Goal: Find specific page/section: Find specific page/section

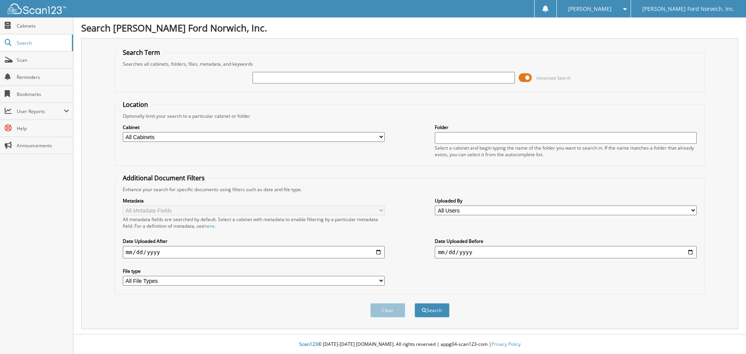
click at [301, 76] on input "text" at bounding box center [384, 78] width 262 height 12
type input "554434"
click at [415, 303] on button "Search" at bounding box center [432, 310] width 35 height 14
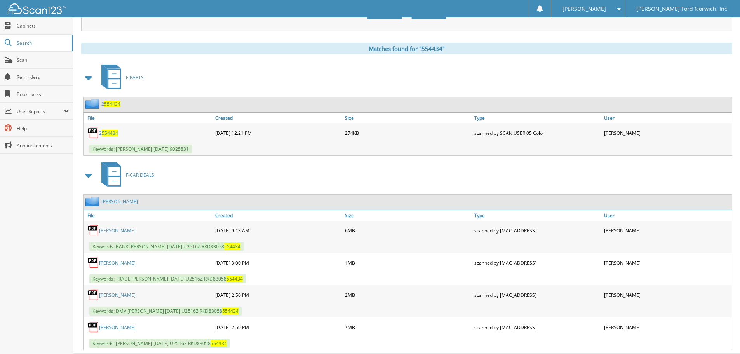
scroll to position [318, 0]
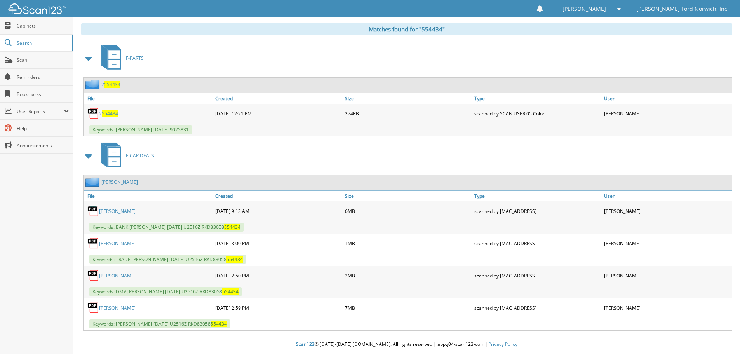
click at [131, 309] on link "[PERSON_NAME]" at bounding box center [117, 308] width 37 height 7
